Goal: Task Accomplishment & Management: Complete application form

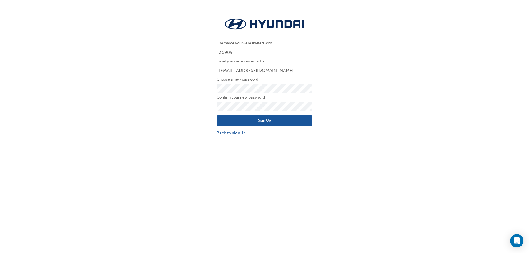
click at [227, 121] on button "Sign Up" at bounding box center [265, 120] width 96 height 11
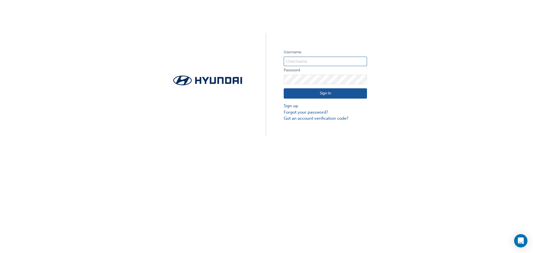
type input "0005840806"
click at [351, 98] on button "Sign In" at bounding box center [325, 93] width 83 height 11
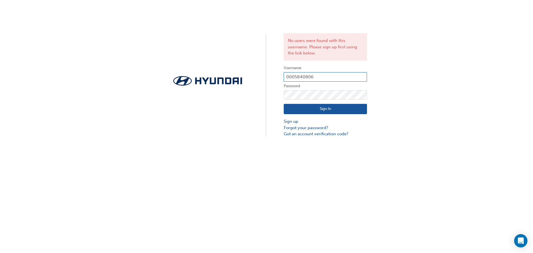
drag, startPoint x: 318, startPoint y: 73, endPoint x: 206, endPoint y: 65, distance: 112.3
click at [207, 65] on div "No users were found with this username. Please sign up first using the link bel…" at bounding box center [266, 68] width 533 height 137
paste input "36909"
type input "36909"
click at [219, 94] on div "No users were found with this username. Please sign up first using the link bel…" at bounding box center [266, 68] width 533 height 137
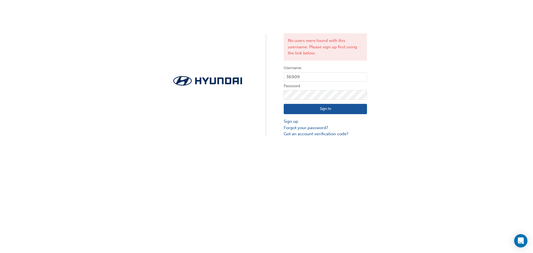
click at [293, 110] on button "Sign In" at bounding box center [325, 109] width 83 height 11
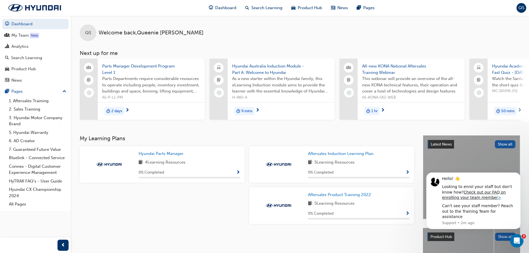
click at [163, 67] on span "Parts Manager Development Program Level 1" at bounding box center [151, 69] width 98 height 13
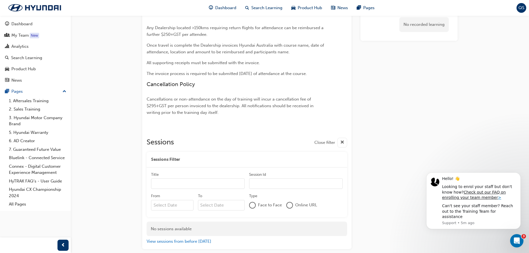
scroll to position [472, 0]
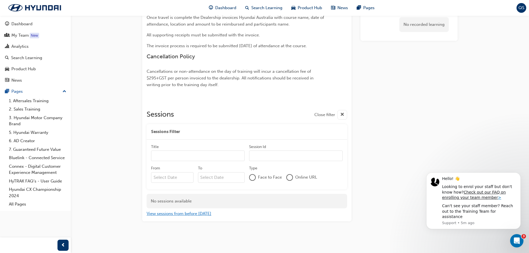
click at [199, 215] on button "View sessions from before today" at bounding box center [179, 214] width 65 height 6
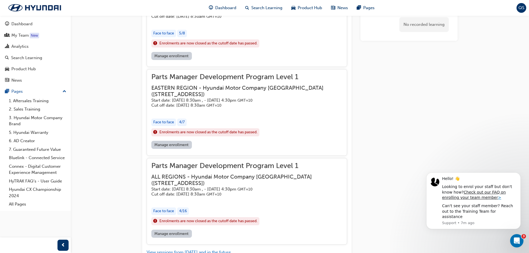
scroll to position [1676, 0]
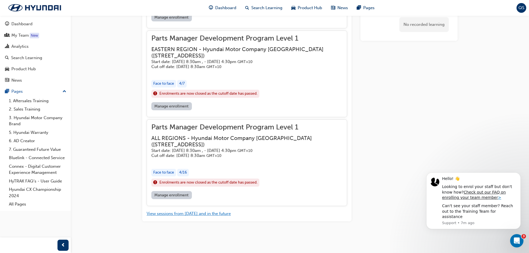
drag, startPoint x: 216, startPoint y: 215, endPoint x: 222, endPoint y: 211, distance: 6.6
click at [217, 214] on button "View sessions from today and in the future" at bounding box center [189, 214] width 84 height 6
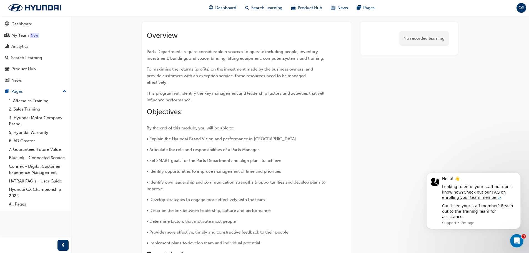
scroll to position [0, 0]
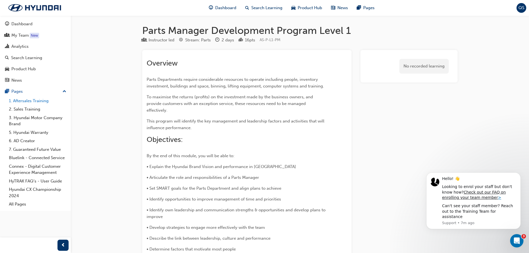
click at [46, 103] on link "1. Aftersales Training" at bounding box center [38, 101] width 62 height 9
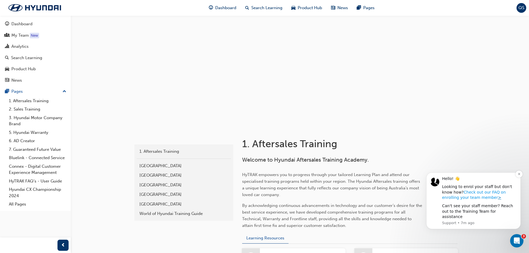
click at [502, 198] on link "Check out our FAQ on enrolling your team member" at bounding box center [474, 195] width 64 height 10
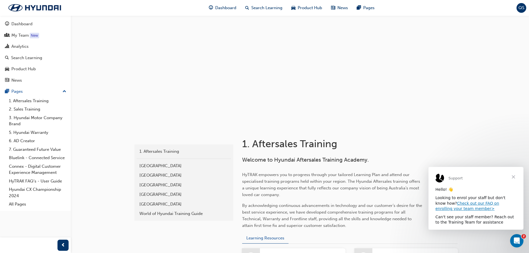
click at [511, 176] on span "Close" at bounding box center [514, 177] width 20 height 20
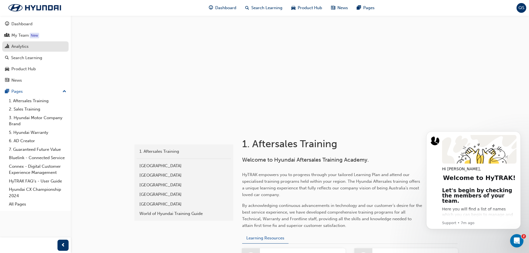
click at [22, 49] on div "Analytics" at bounding box center [19, 46] width 17 height 6
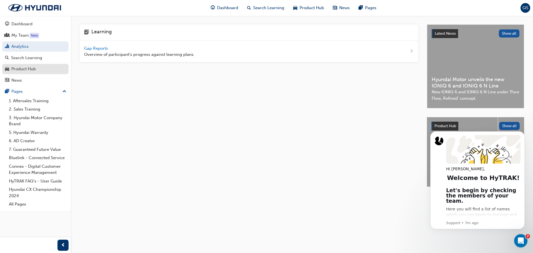
click at [28, 66] on div "Product Hub" at bounding box center [35, 69] width 61 height 7
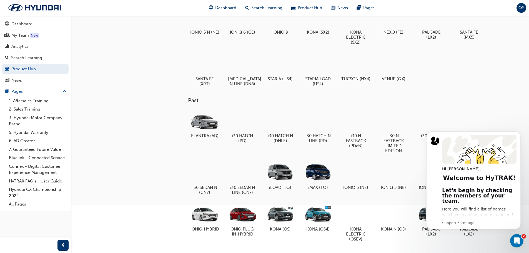
scroll to position [173, 0]
